Goal: Information Seeking & Learning: Learn about a topic

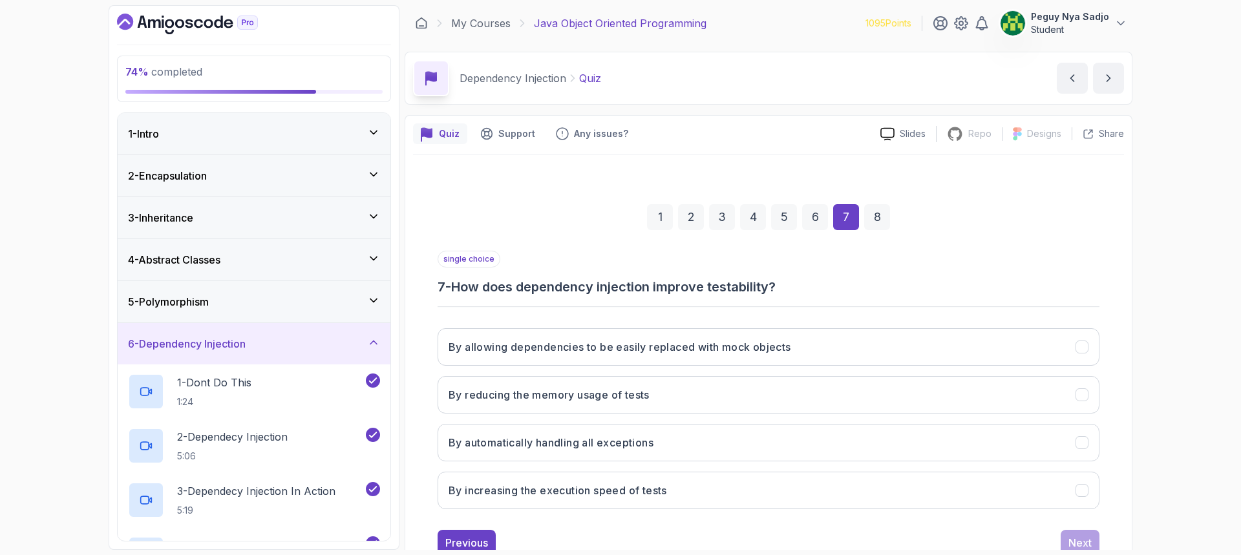
scroll to position [43, 0]
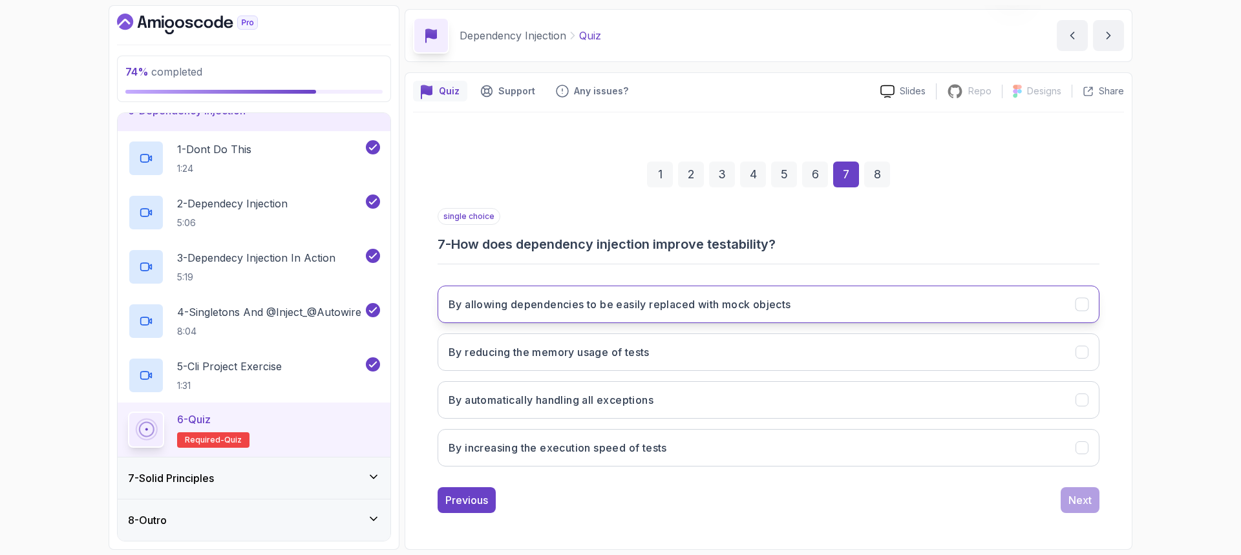
click at [607, 302] on h3 "By allowing dependencies to be easily replaced with mock objects" at bounding box center [620, 305] width 343 height 16
click at [1087, 503] on div "Next" at bounding box center [1080, 501] width 23 height 16
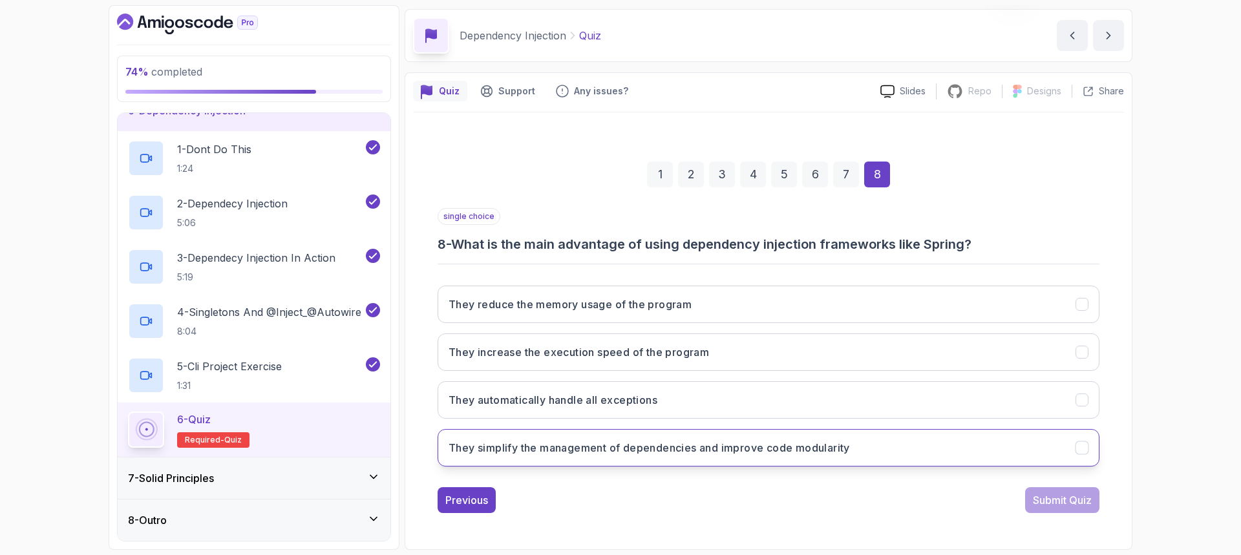
click at [840, 449] on h3 "They simplify the management of dependencies and improve code modularity" at bounding box center [649, 448] width 401 height 16
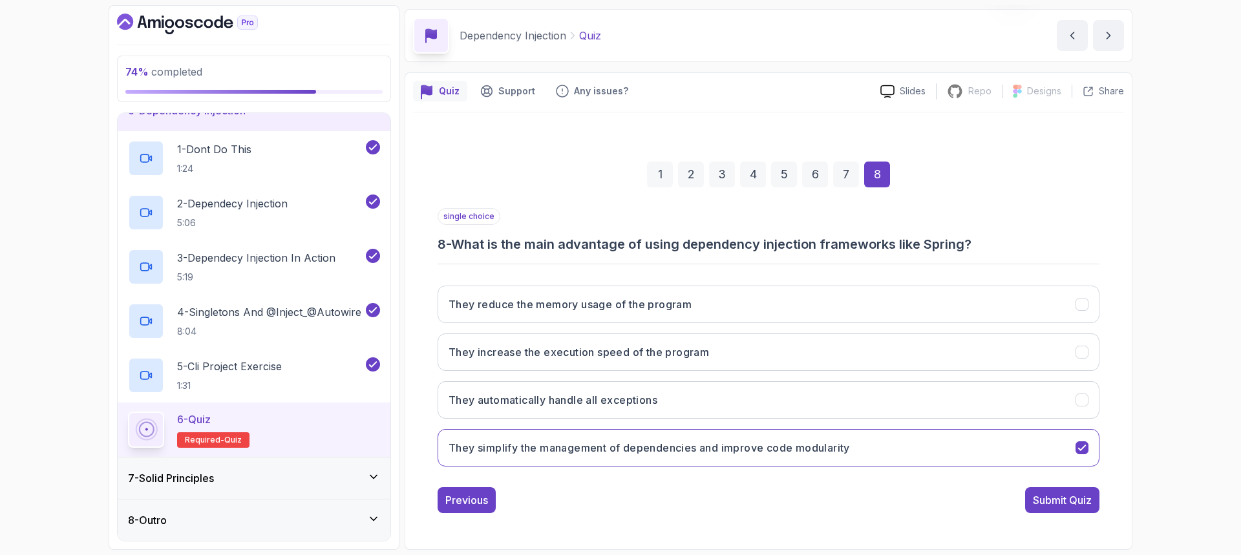
click at [1039, 504] on div "Submit Quiz" at bounding box center [1062, 501] width 59 height 16
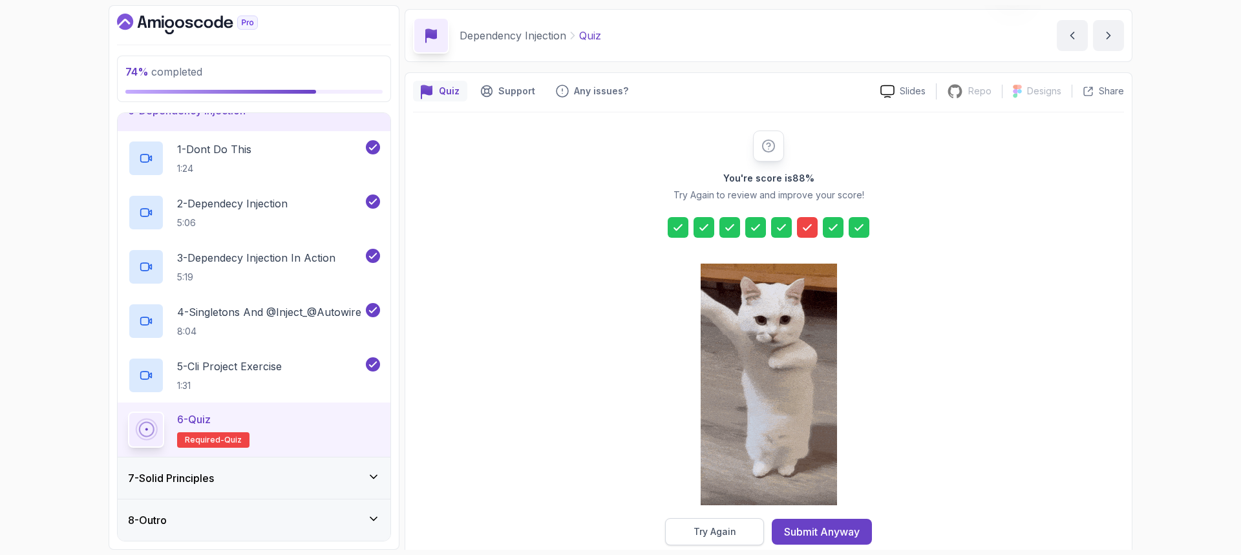
click at [703, 526] on div "Try Again" at bounding box center [715, 532] width 43 height 13
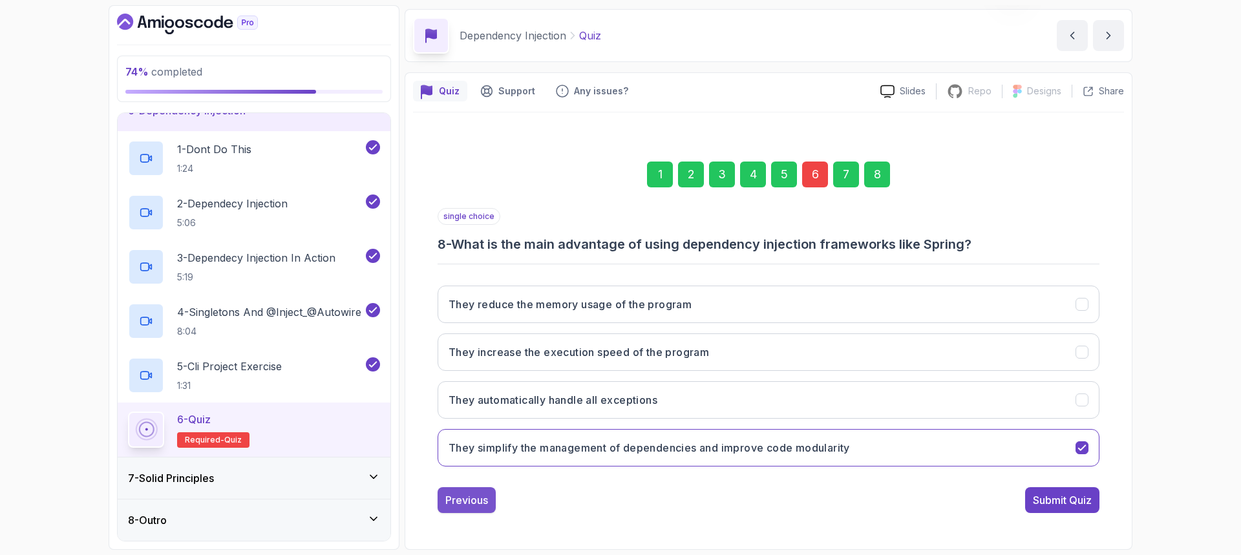
click at [463, 495] on div "Previous" at bounding box center [466, 501] width 43 height 16
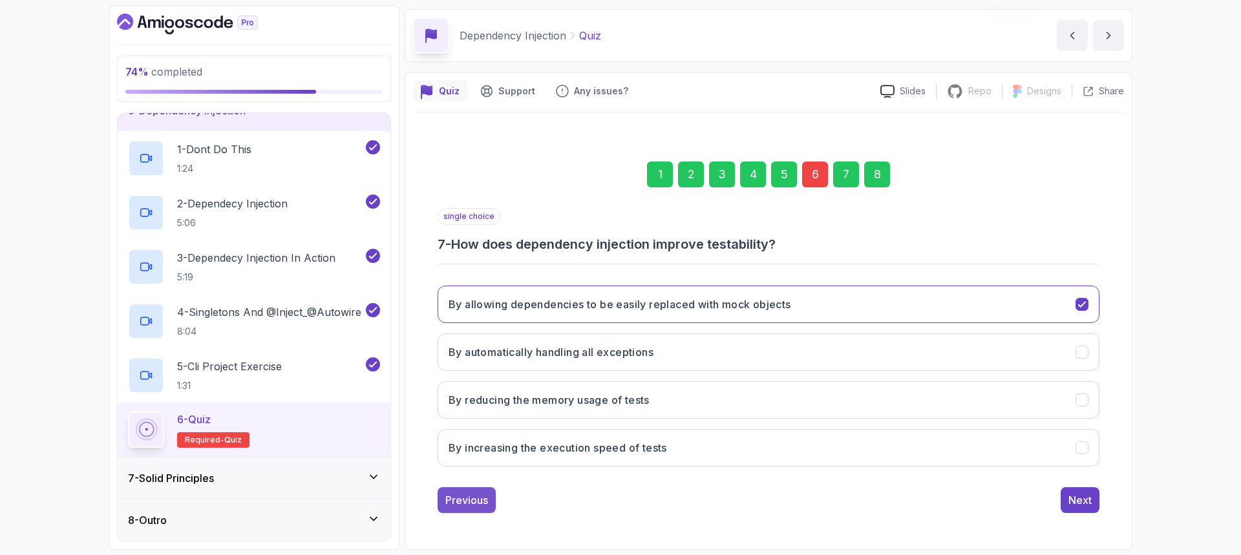
click at [465, 495] on div "Previous" at bounding box center [466, 501] width 43 height 16
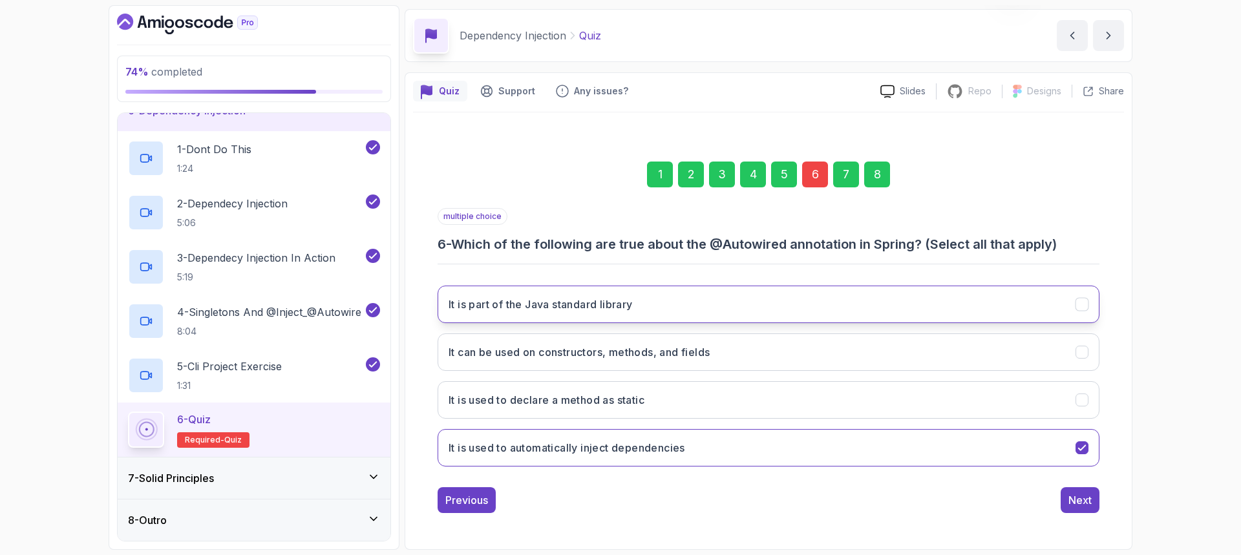
click at [794, 304] on button "It is part of the Java standard library" at bounding box center [769, 304] width 662 height 37
drag, startPoint x: 1081, startPoint y: 301, endPoint x: 1071, endPoint y: 326, distance: 27.8
click at [1081, 301] on icon "It is part of the Java standard library" at bounding box center [1082, 305] width 12 height 12
click at [749, 356] on button "It can be used on constructors, methods, and fields" at bounding box center [769, 352] width 662 height 37
click at [1076, 504] on div "Next" at bounding box center [1080, 501] width 23 height 16
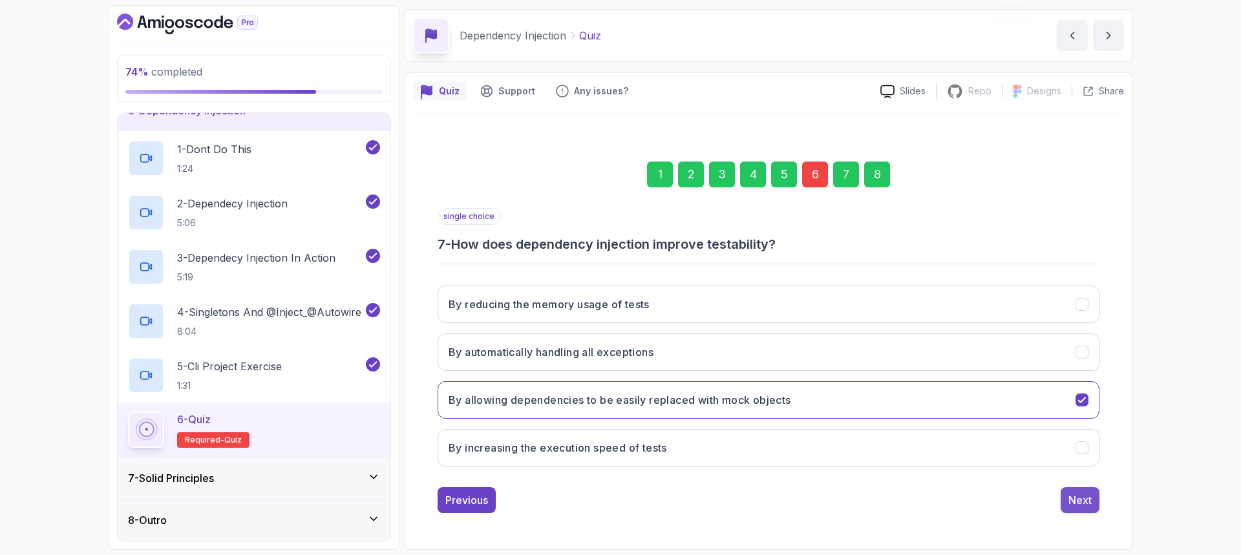
click at [1073, 504] on div "Next" at bounding box center [1080, 501] width 23 height 16
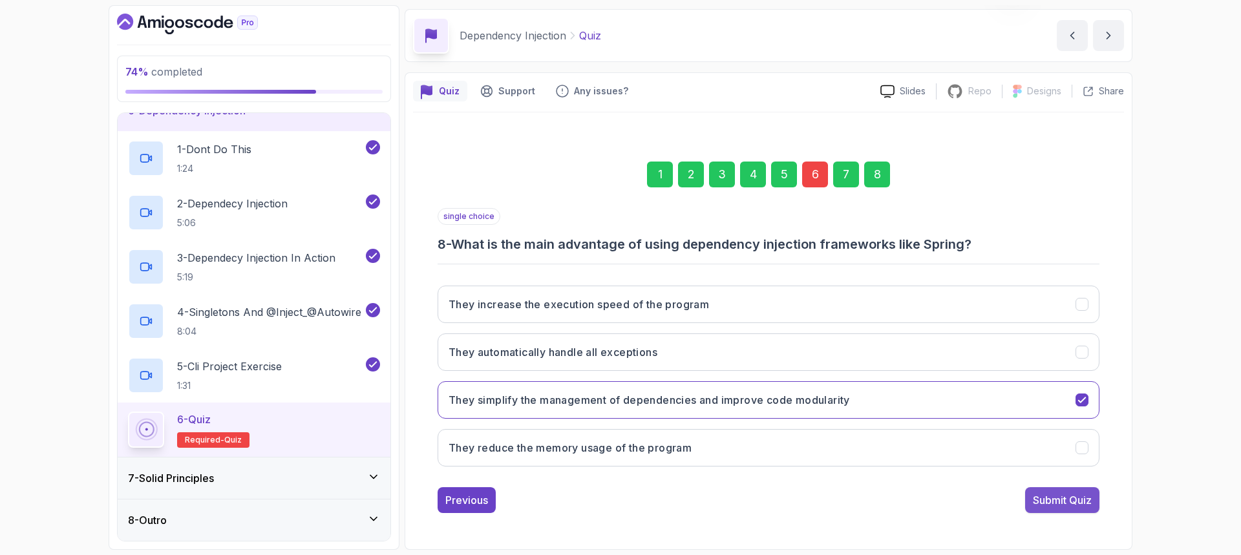
click at [1070, 504] on div "Submit Quiz" at bounding box center [1062, 501] width 59 height 16
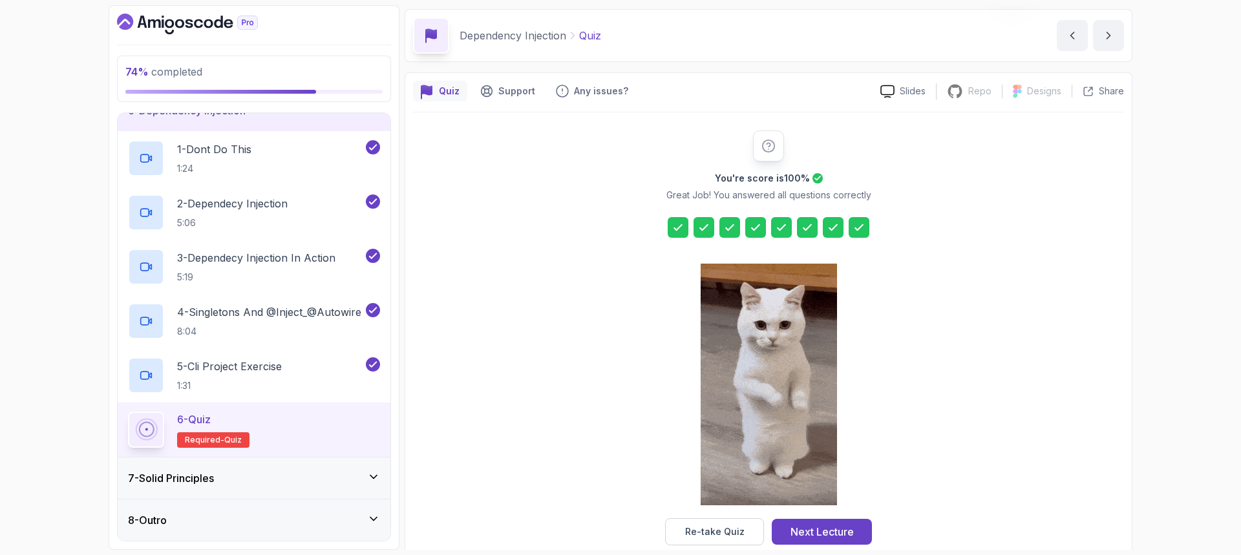
scroll to position [65, 0]
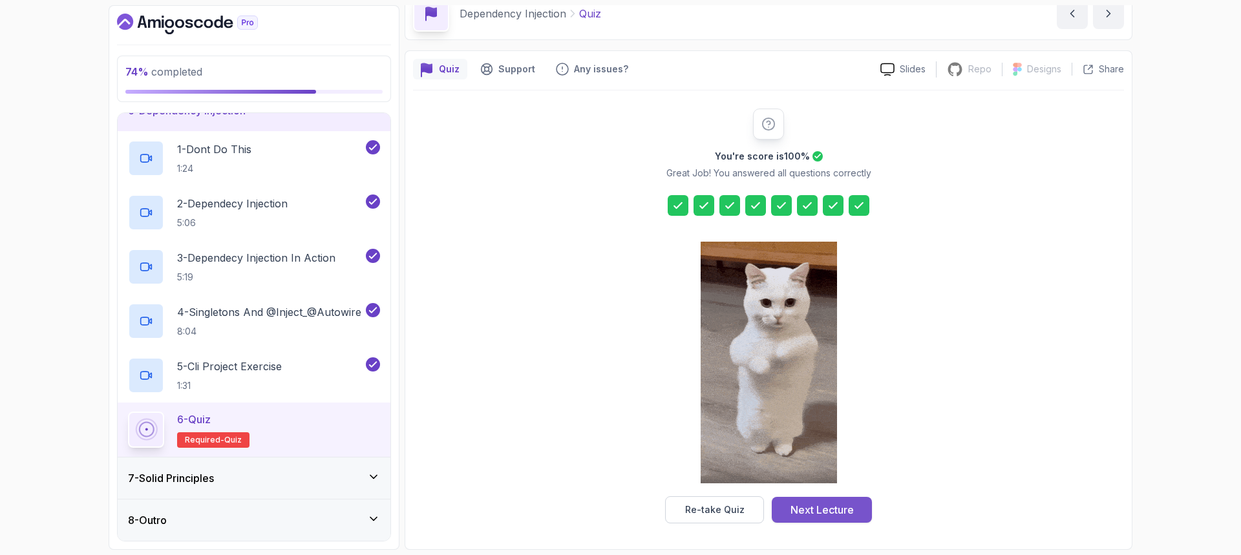
click at [798, 513] on div "Next Lecture" at bounding box center [822, 510] width 63 height 16
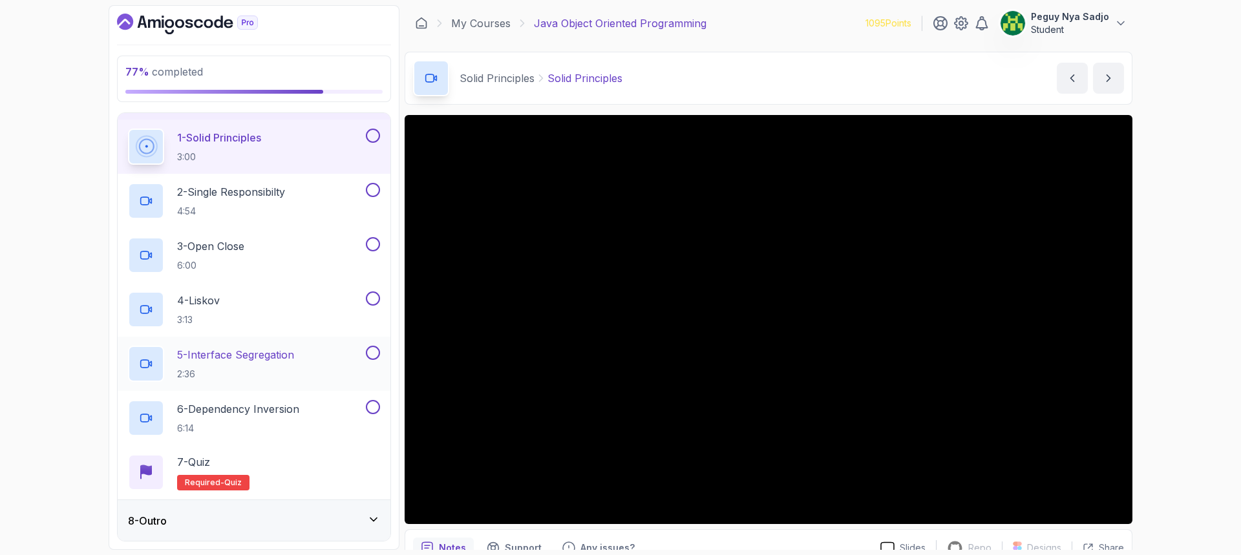
scroll to position [288, 0]
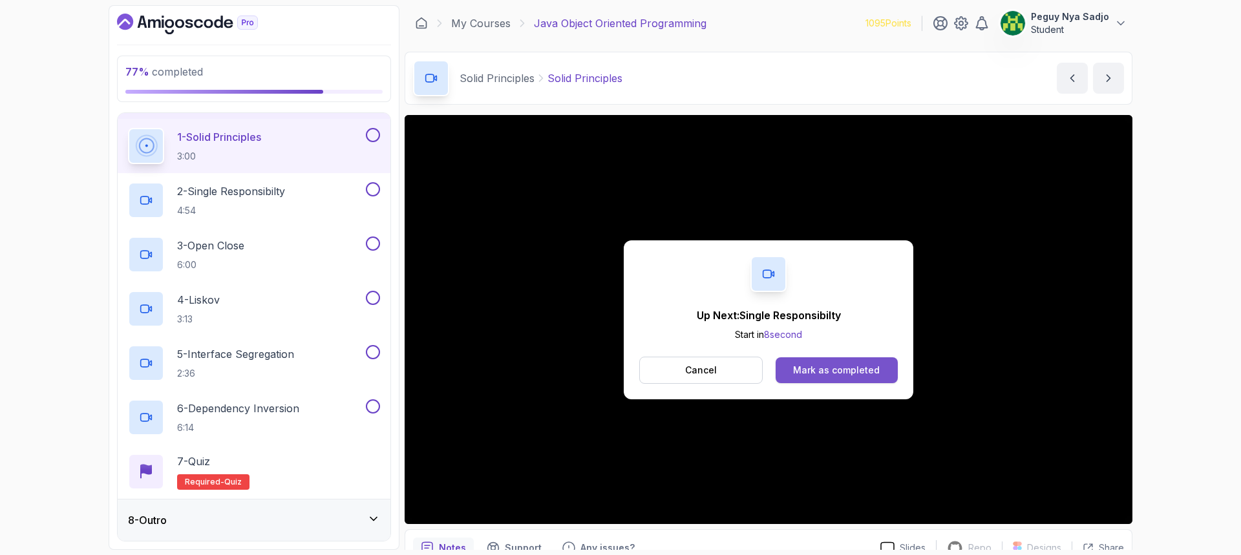
click at [830, 371] on div "Mark as completed" at bounding box center [836, 370] width 87 height 13
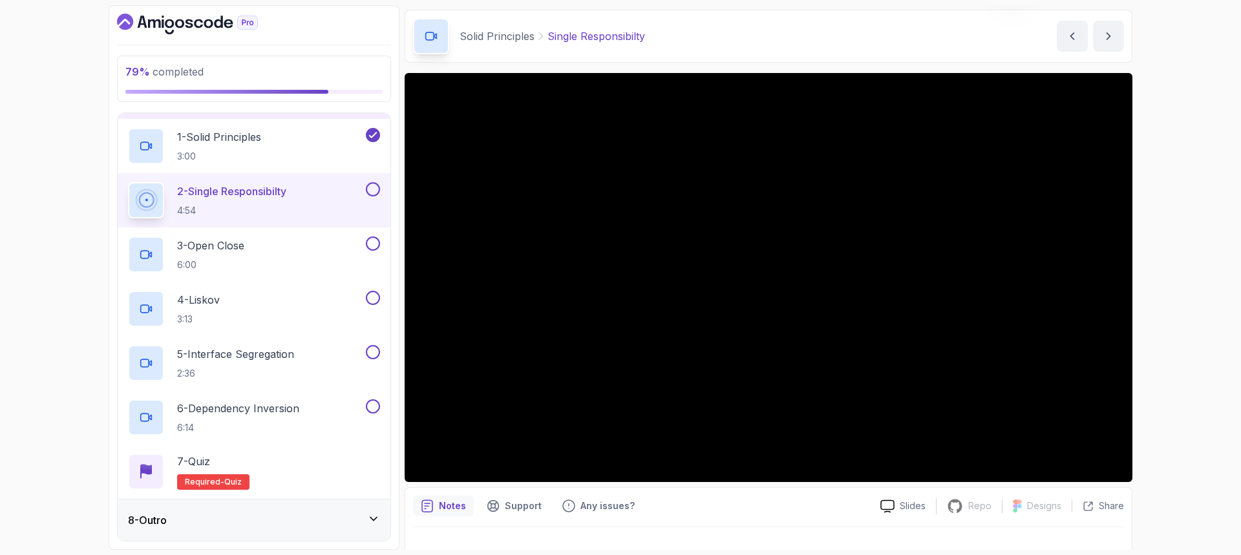
scroll to position [64, 0]
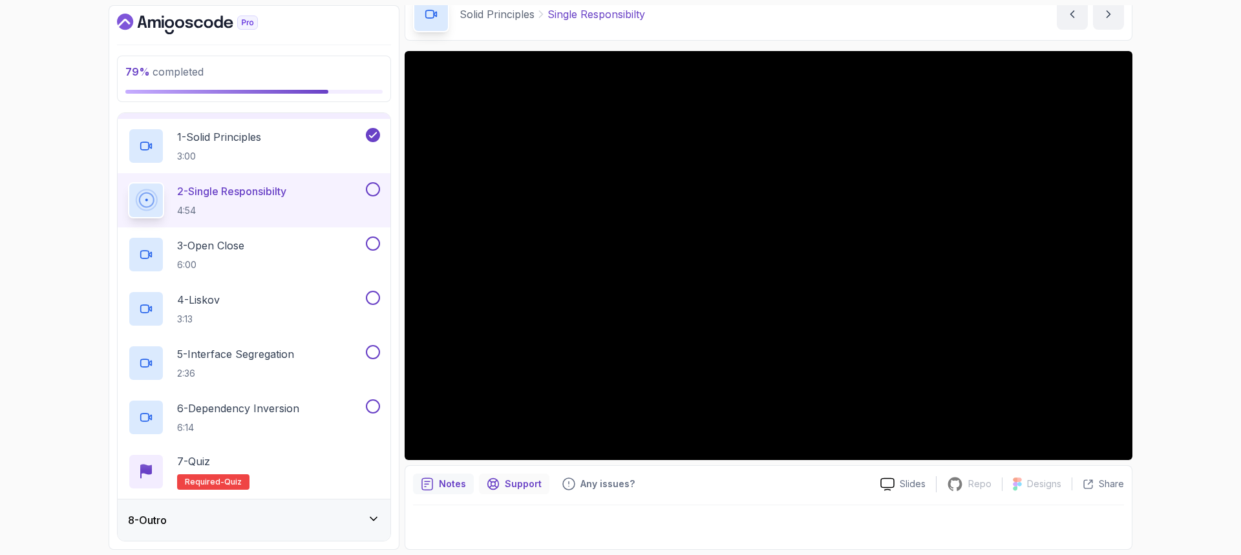
click at [513, 484] on p "Support" at bounding box center [523, 484] width 37 height 13
click at [590, 487] on p "Any issues?" at bounding box center [607, 484] width 54 height 13
click at [465, 484] on div "Notes" at bounding box center [443, 484] width 61 height 21
